Goal: Information Seeking & Learning: Learn about a topic

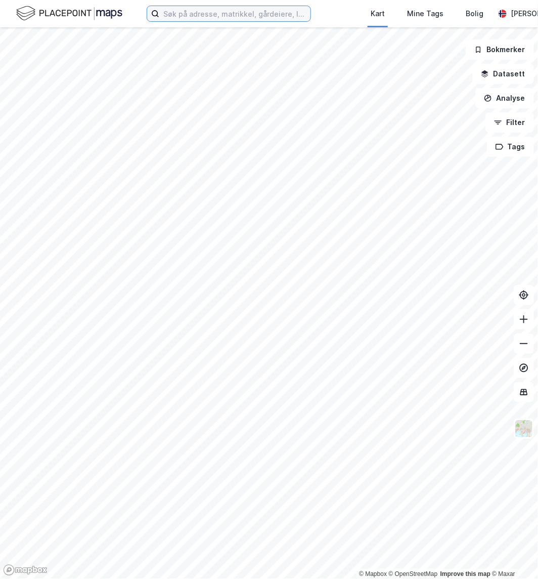
click at [178, 12] on input at bounding box center [234, 13] width 151 height 15
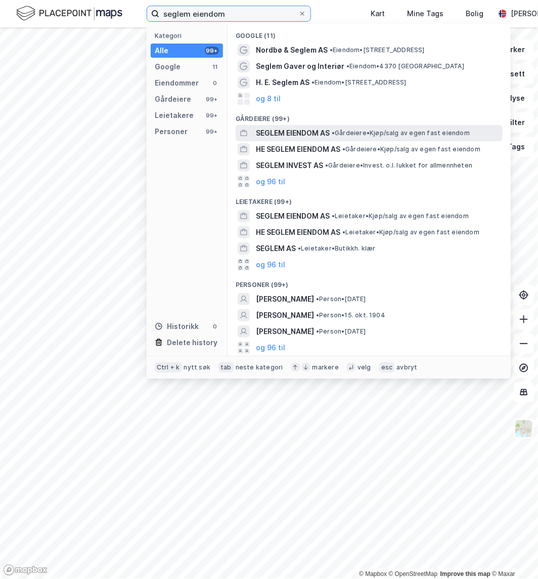
type input "seglem eiendom"
click at [277, 129] on span "SEGLEM EIENDOM AS" at bounding box center [293, 133] width 74 height 12
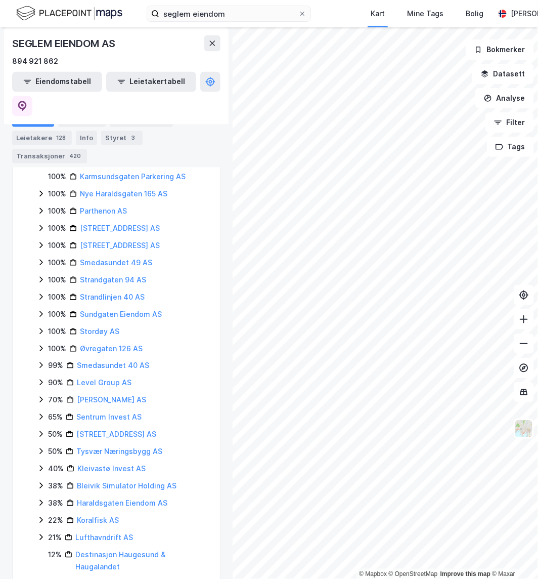
scroll to position [666, 0]
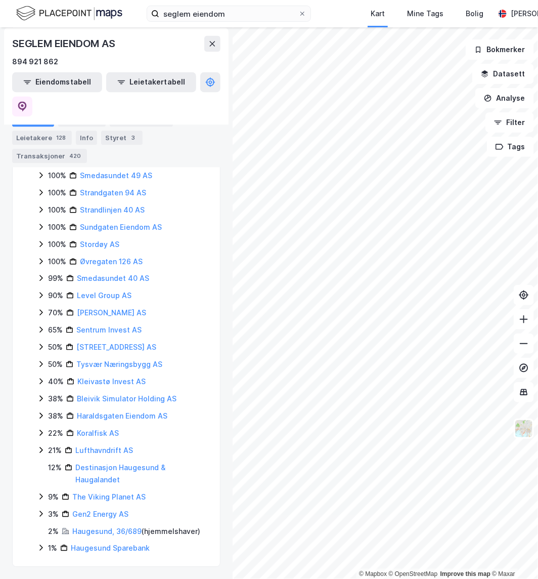
click at [39, 362] on icon at bounding box center [41, 364] width 8 height 8
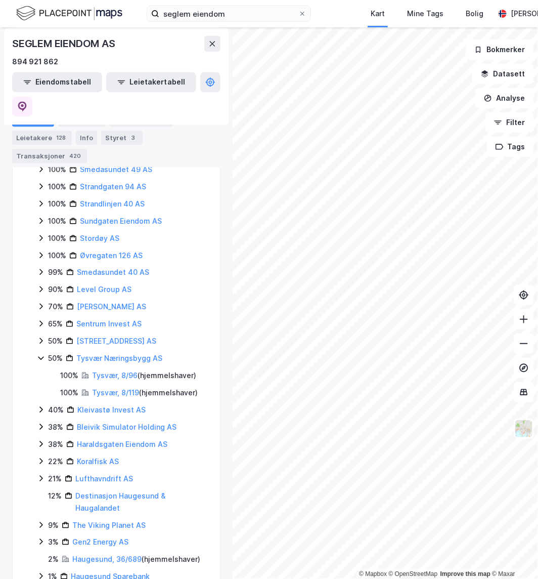
click at [39, 362] on icon at bounding box center [41, 358] width 8 height 8
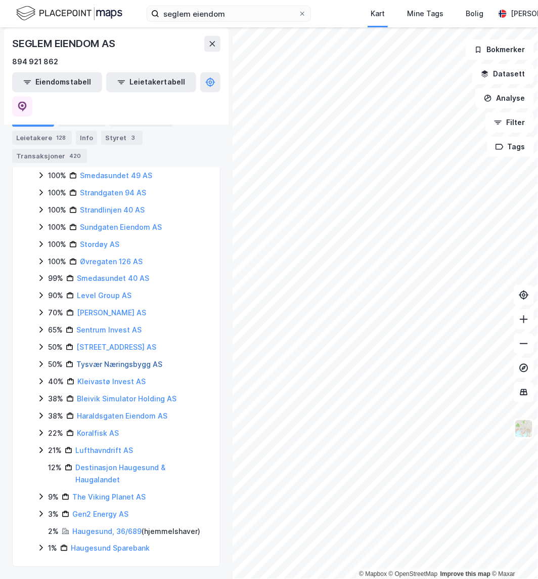
click at [104, 365] on link "Tysvær Næringsbygg AS" at bounding box center [119, 364] width 86 height 9
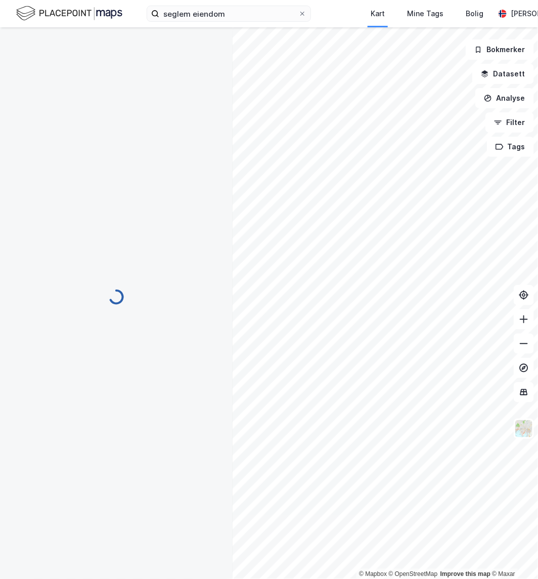
scroll to position [0, 0]
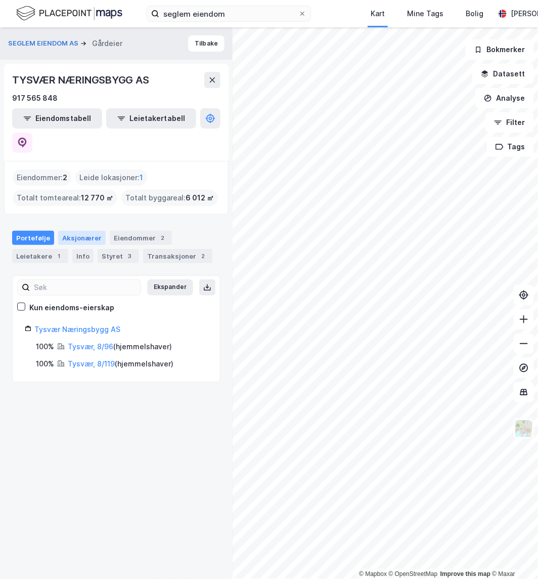
click at [72, 231] on div "Aksjonærer" at bounding box center [82, 238] width 48 height 14
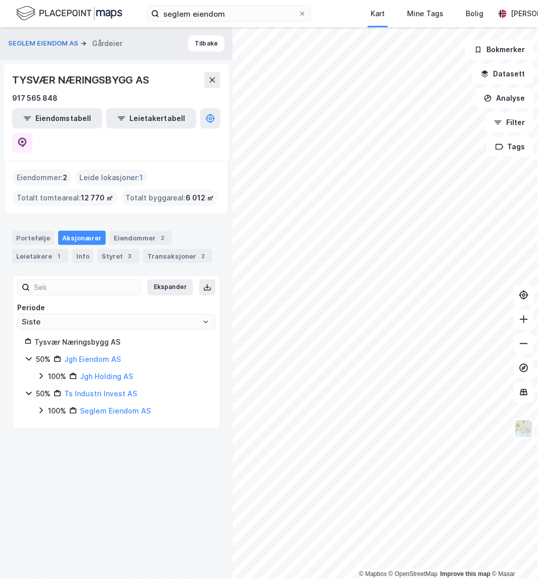
click at [40, 372] on icon at bounding box center [41, 376] width 8 height 8
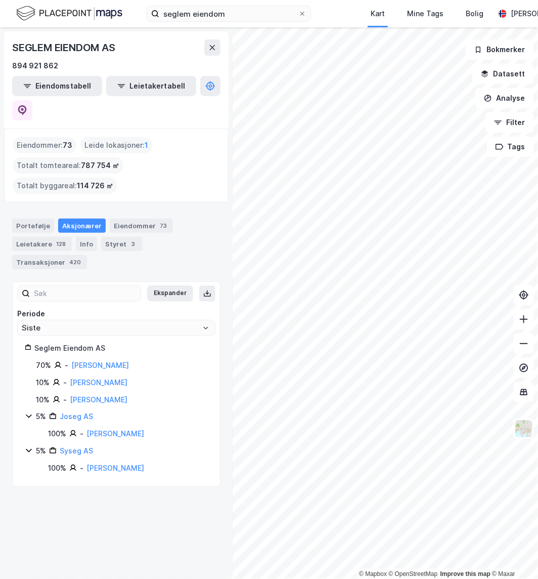
drag, startPoint x: 159, startPoint y: 162, endPoint x: 164, endPoint y: 157, distance: 7.2
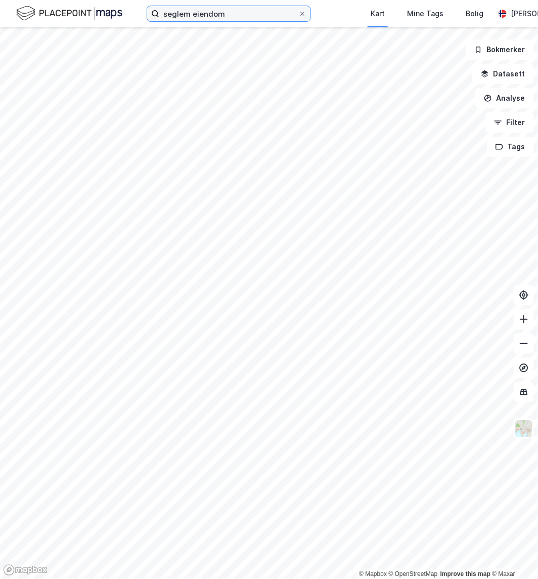
click at [230, 10] on input "seglem eiendom" at bounding box center [228, 13] width 139 height 15
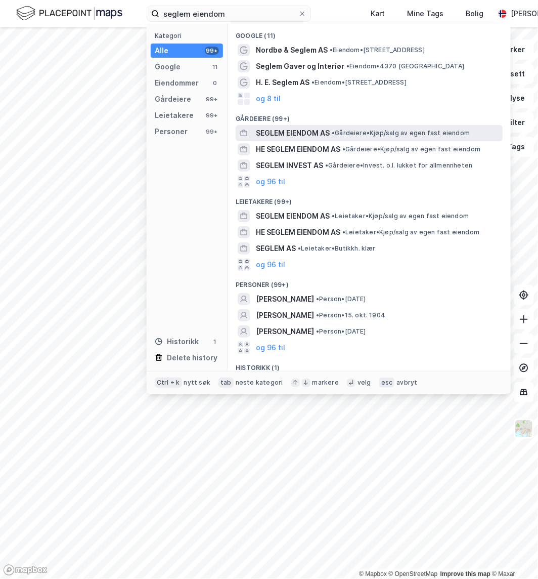
click at [292, 134] on span "SEGLEM EIENDOM AS" at bounding box center [293, 133] width 74 height 12
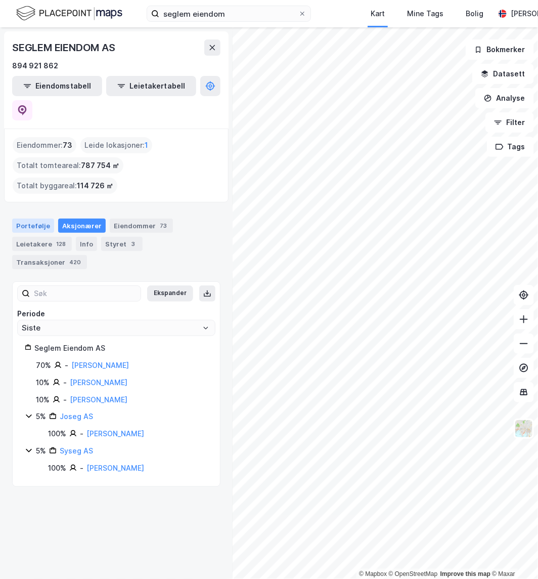
click at [24, 219] on div "Portefølje" at bounding box center [33, 226] width 42 height 14
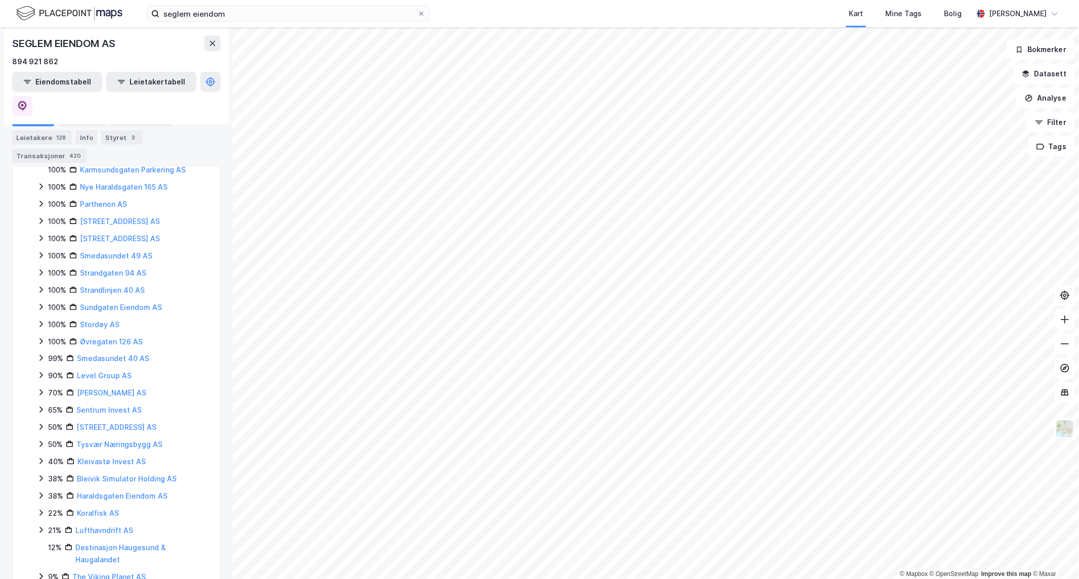
scroll to position [665, 0]
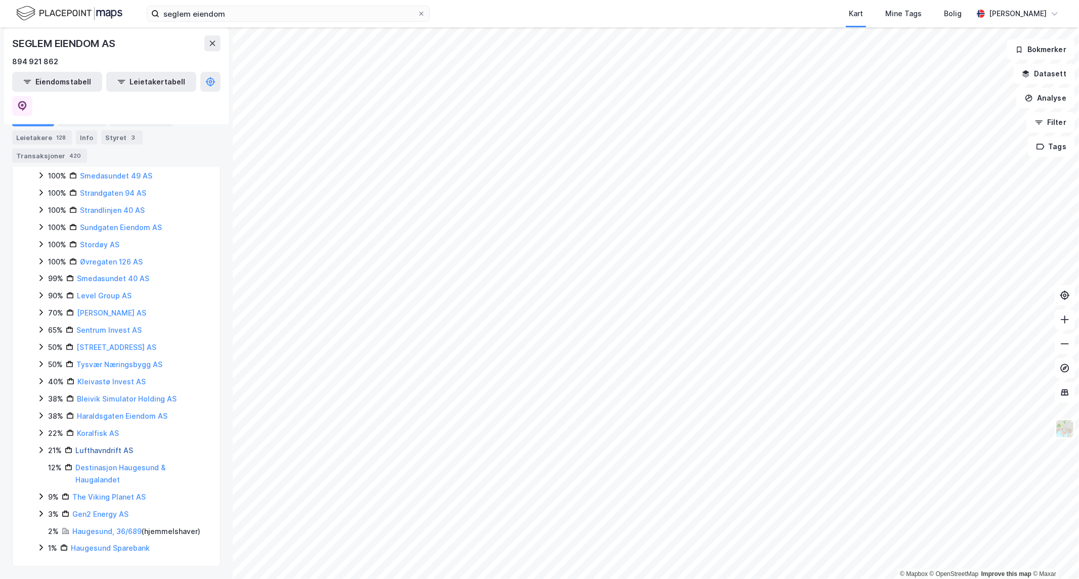
click at [100, 449] on link "Lufthavndrift AS" at bounding box center [104, 450] width 58 height 9
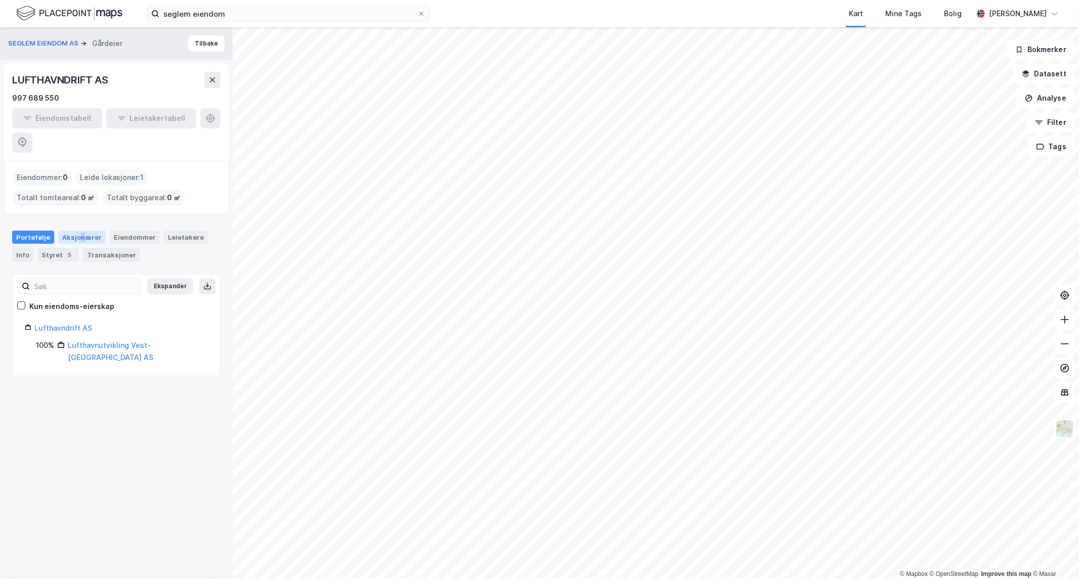
click at [77, 231] on div "Aksjonærer" at bounding box center [82, 237] width 48 height 13
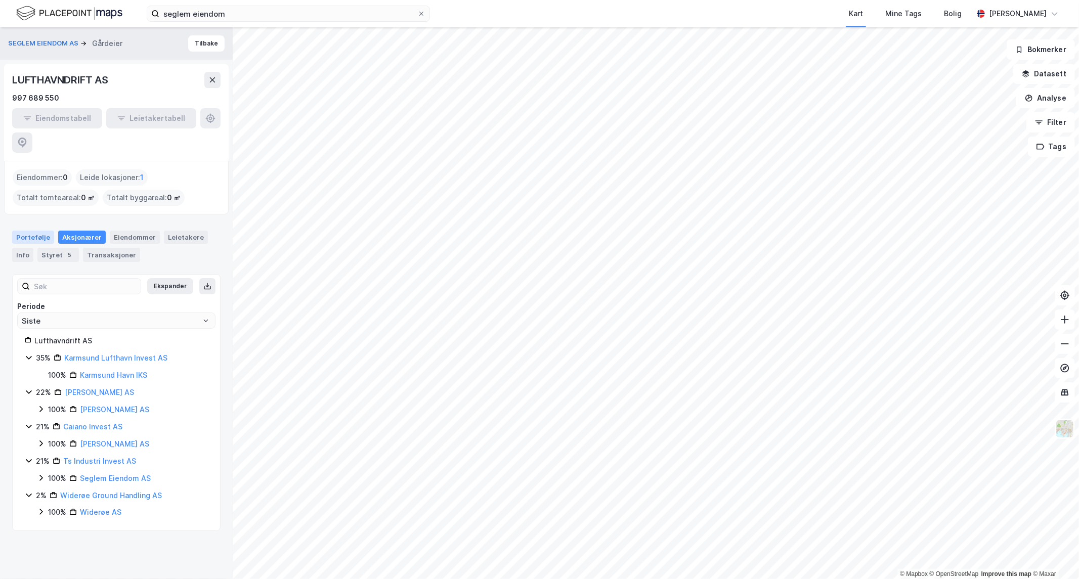
click at [28, 231] on div "Portefølje" at bounding box center [33, 237] width 42 height 13
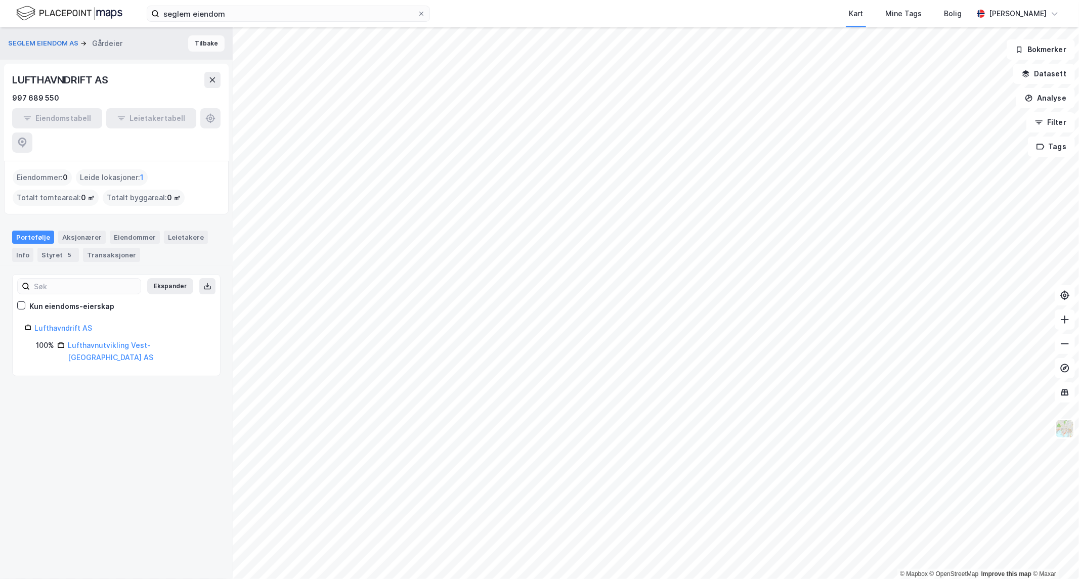
click at [189, 39] on button "Tilbake" at bounding box center [206, 43] width 36 height 16
